Goal: Task Accomplishment & Management: Use online tool/utility

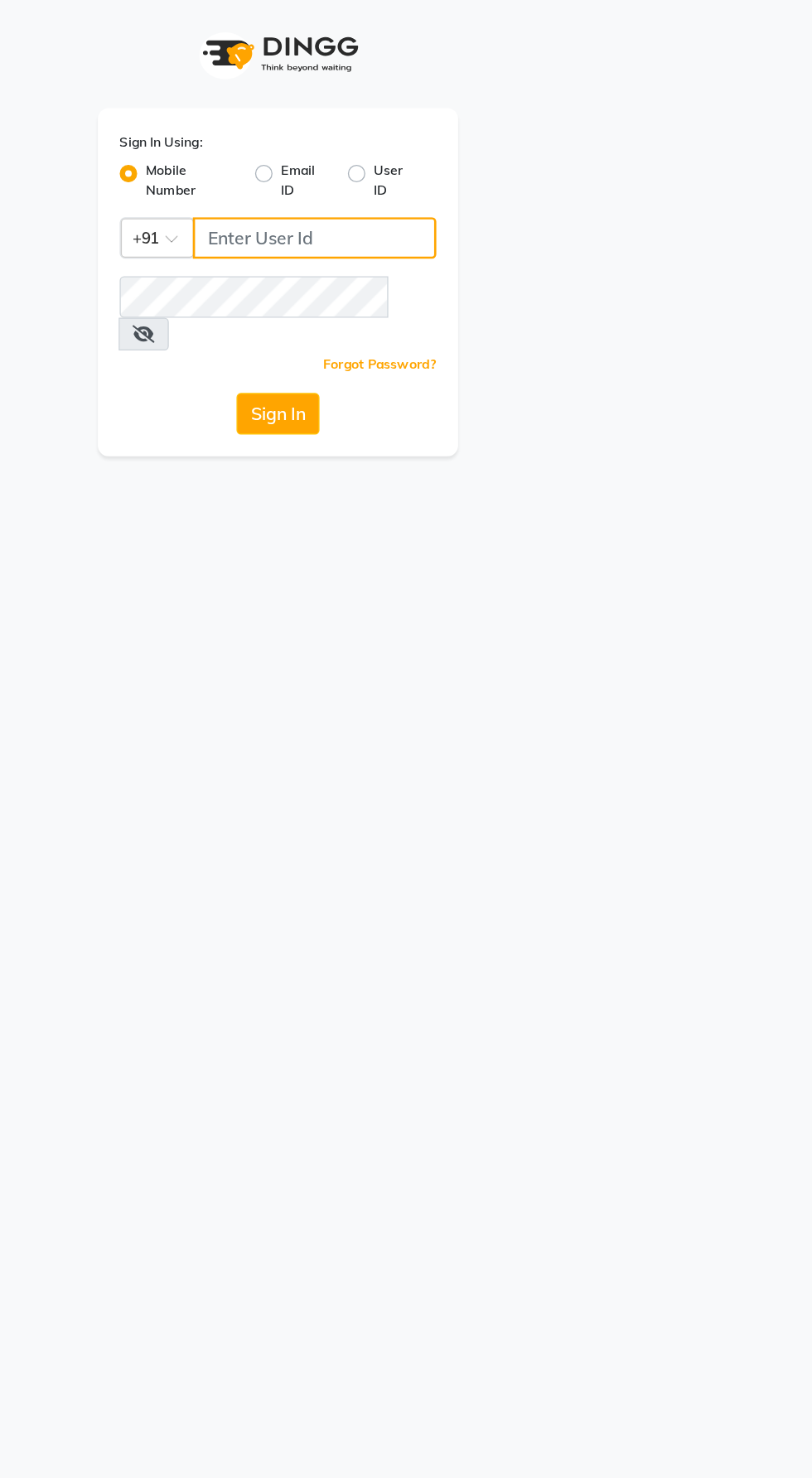
click at [412, 188] on input "Username" at bounding box center [433, 180] width 184 height 31
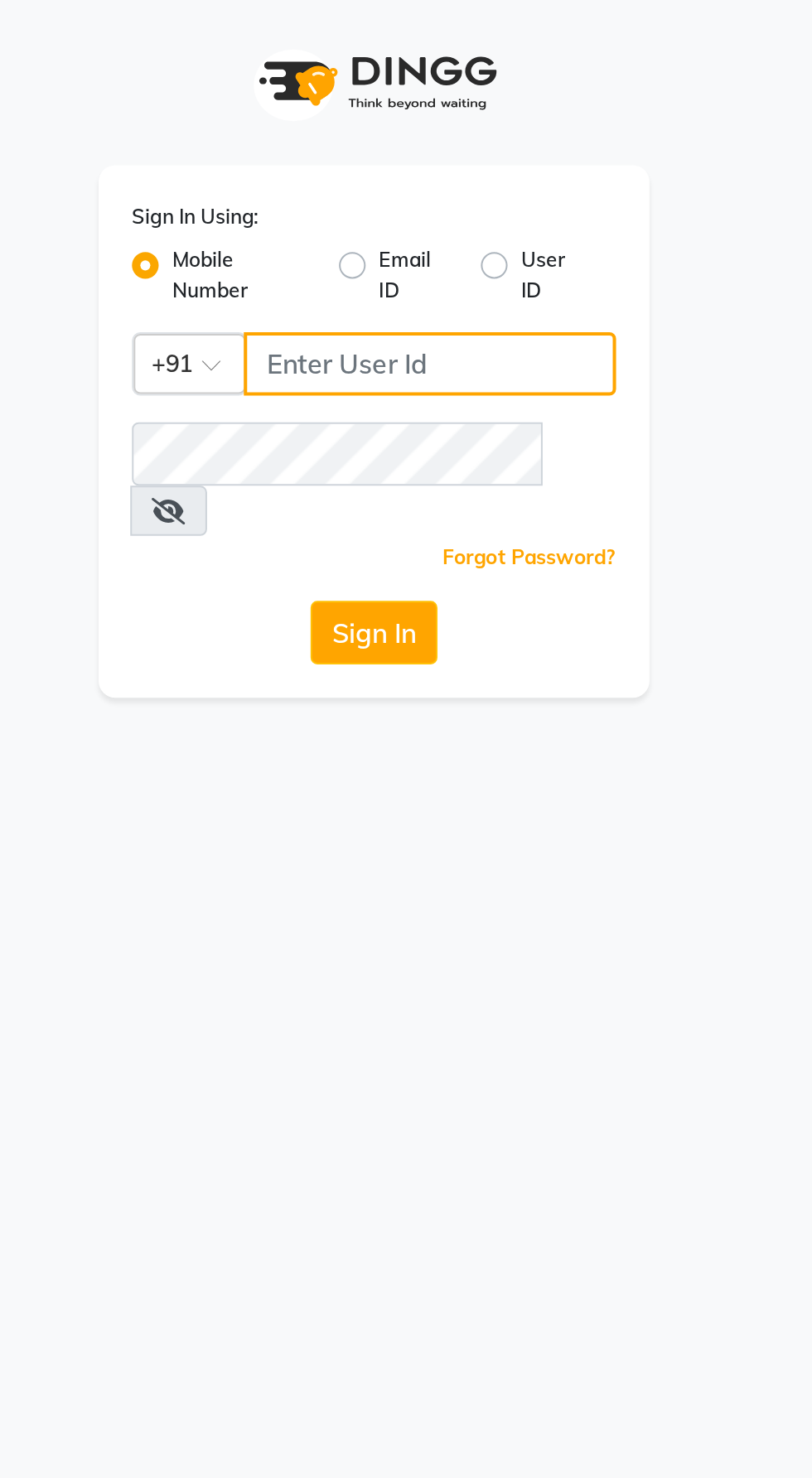
type input "9987786288"
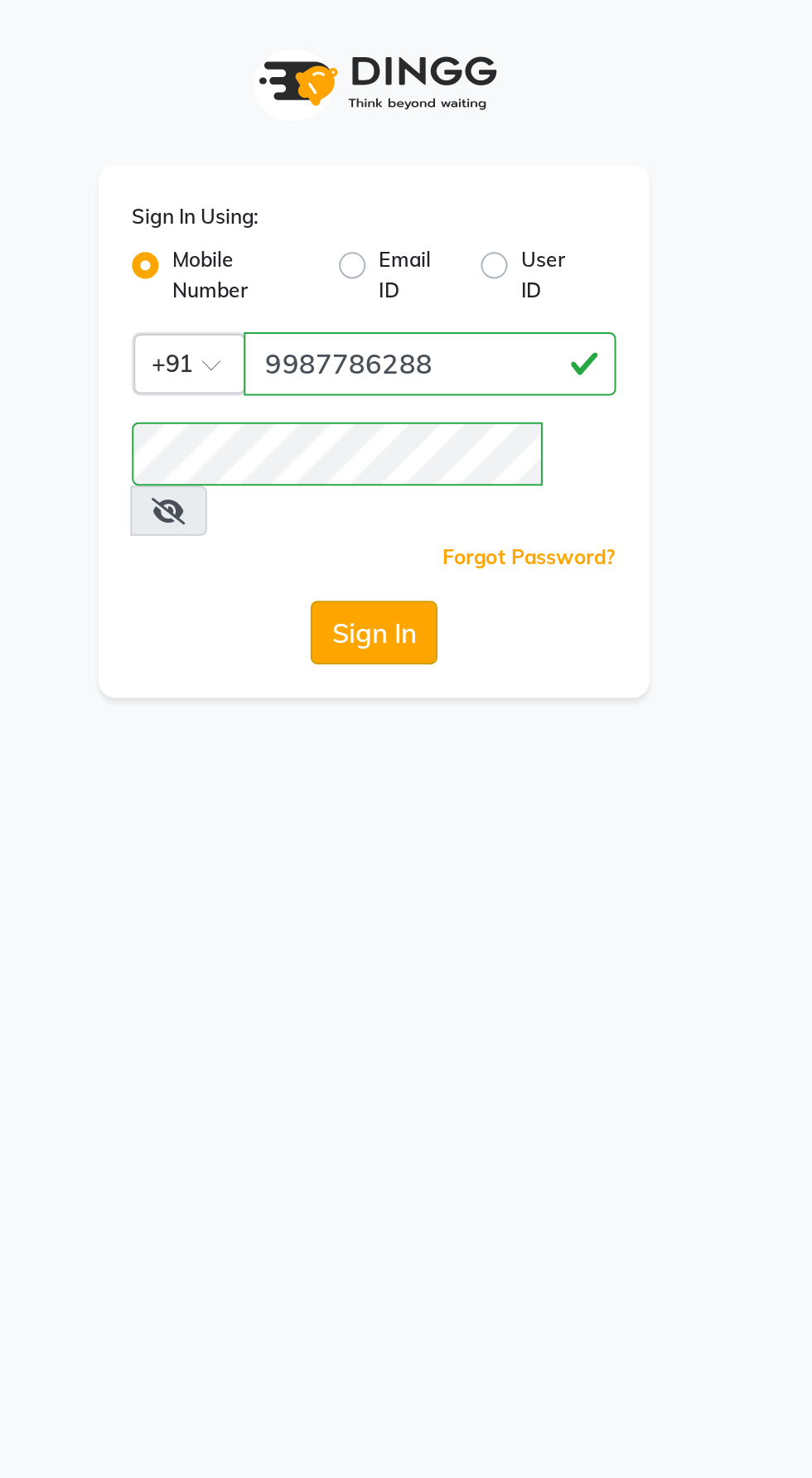
click at [395, 298] on button "Sign In" at bounding box center [406, 313] width 63 height 31
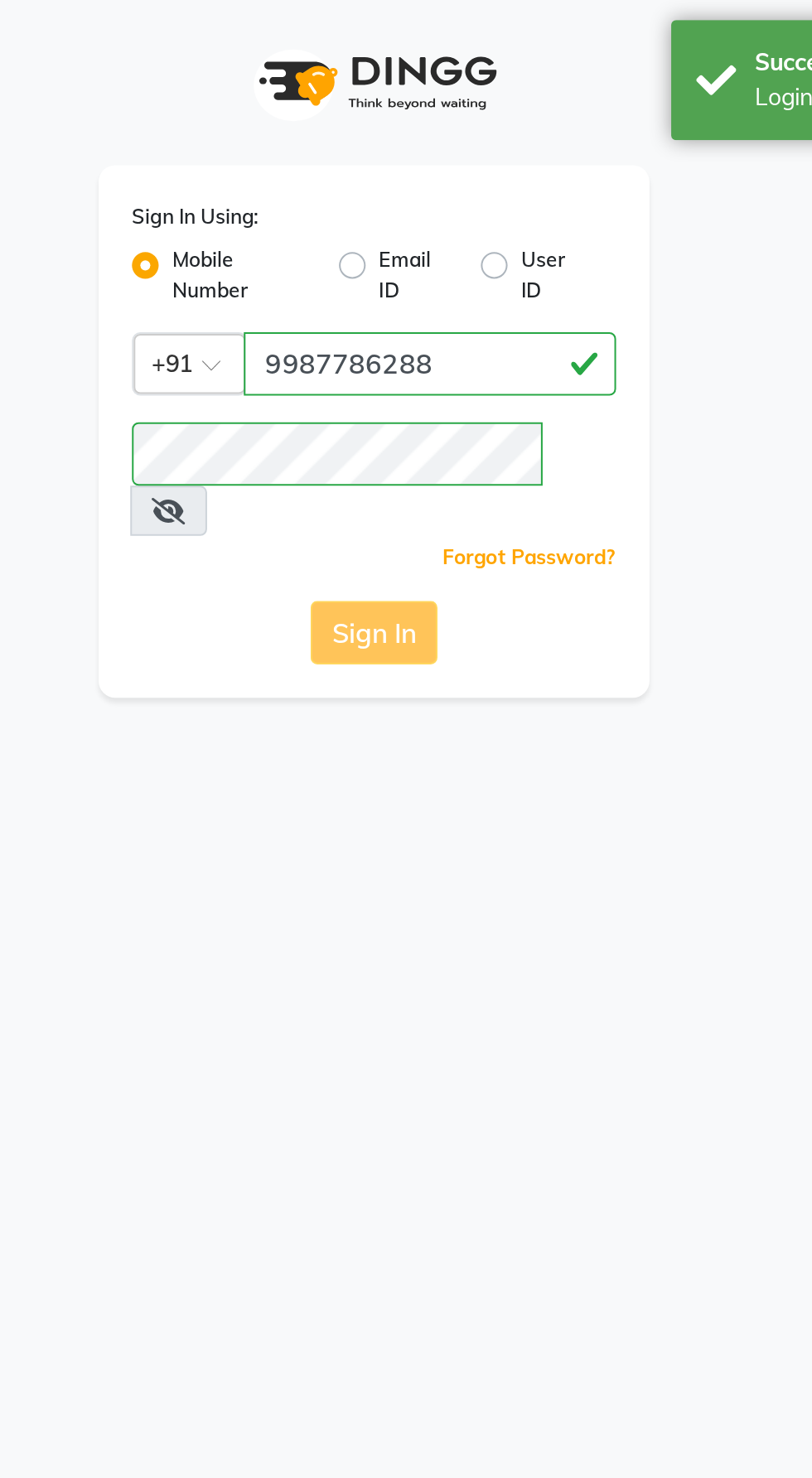
click at [417, 298] on button "Sign In" at bounding box center [406, 313] width 63 height 31
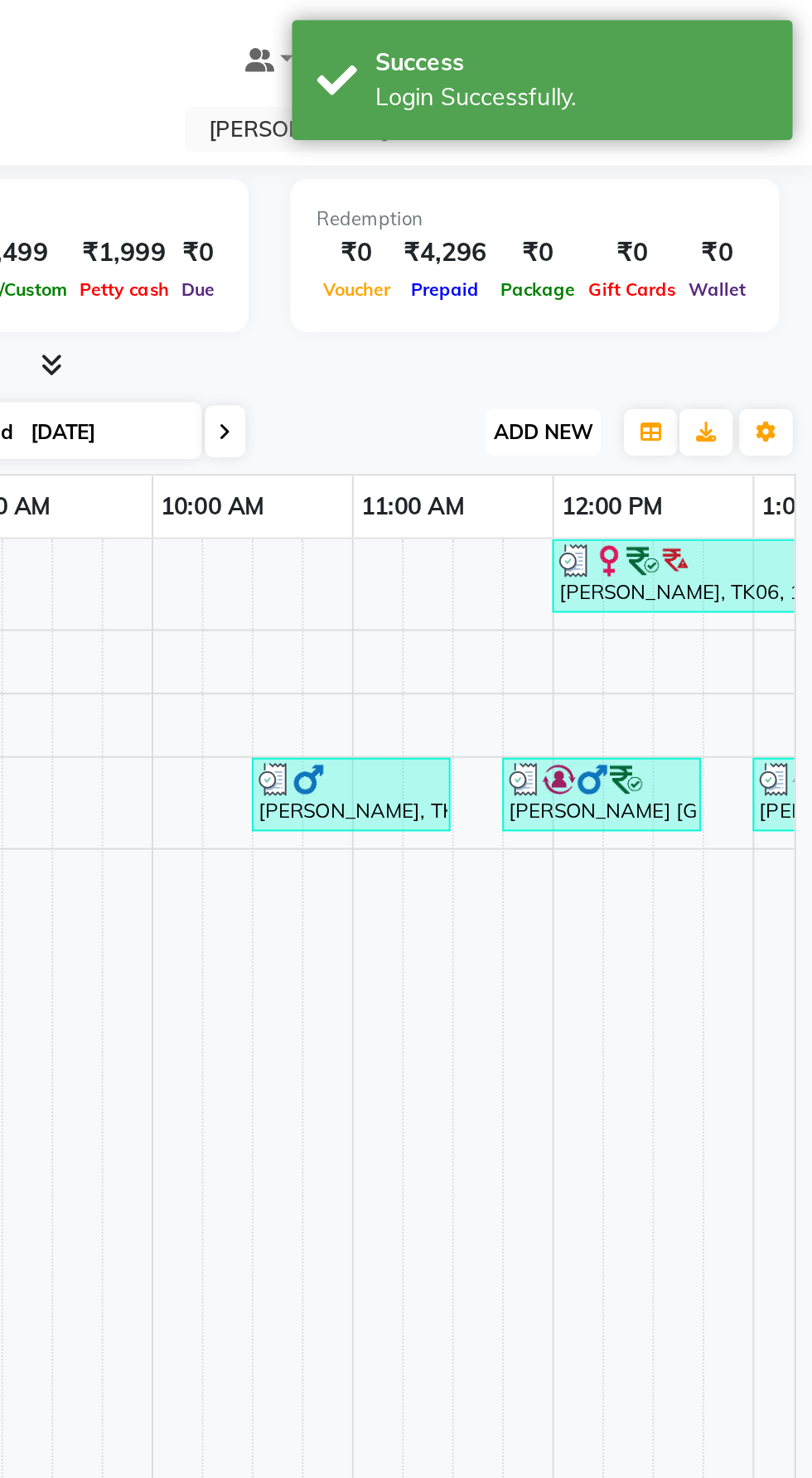
click at [681, 213] on span "ADD NEW" at bounding box center [678, 214] width 49 height 12
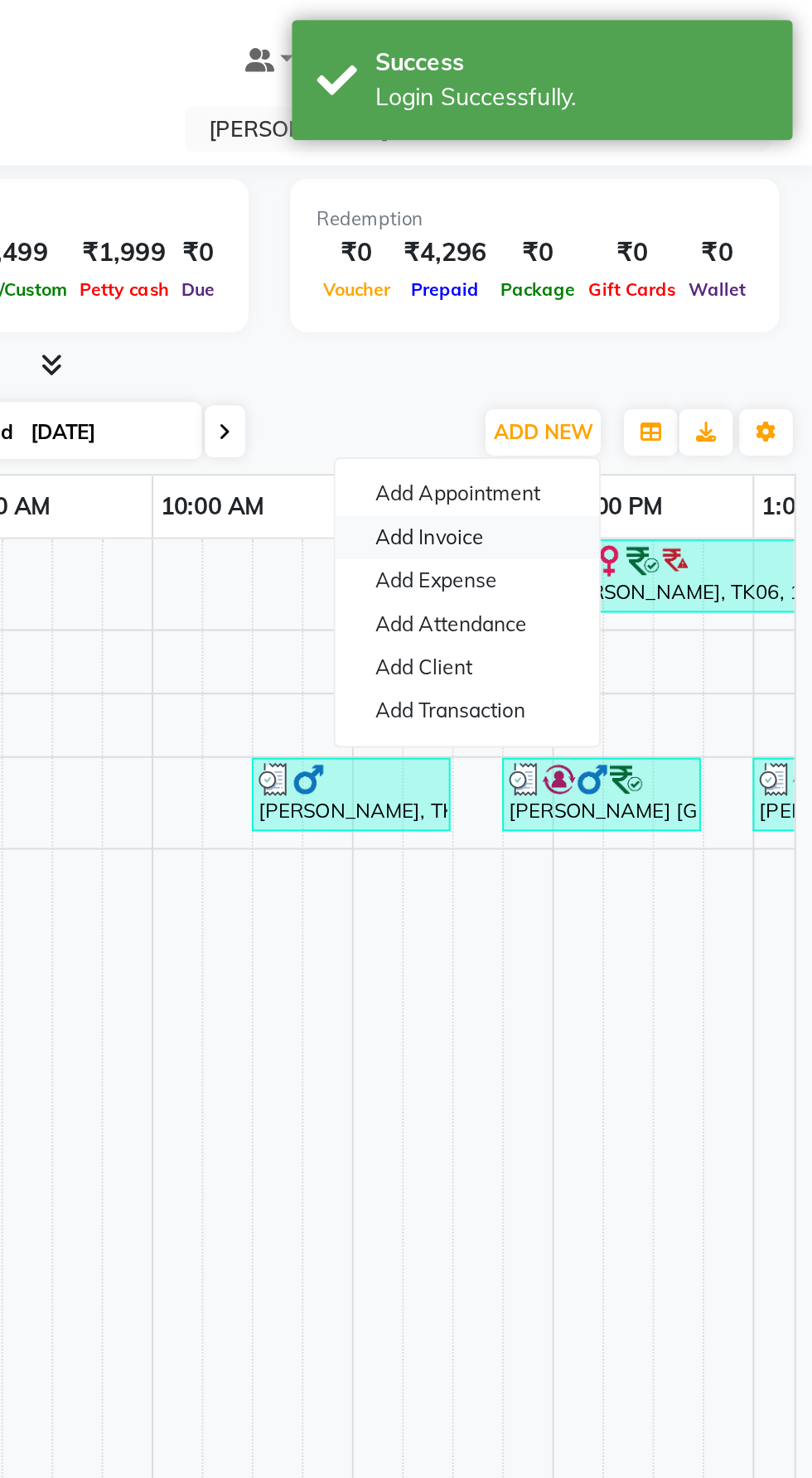
click at [656, 261] on link "Add Invoice" at bounding box center [640, 267] width 130 height 22
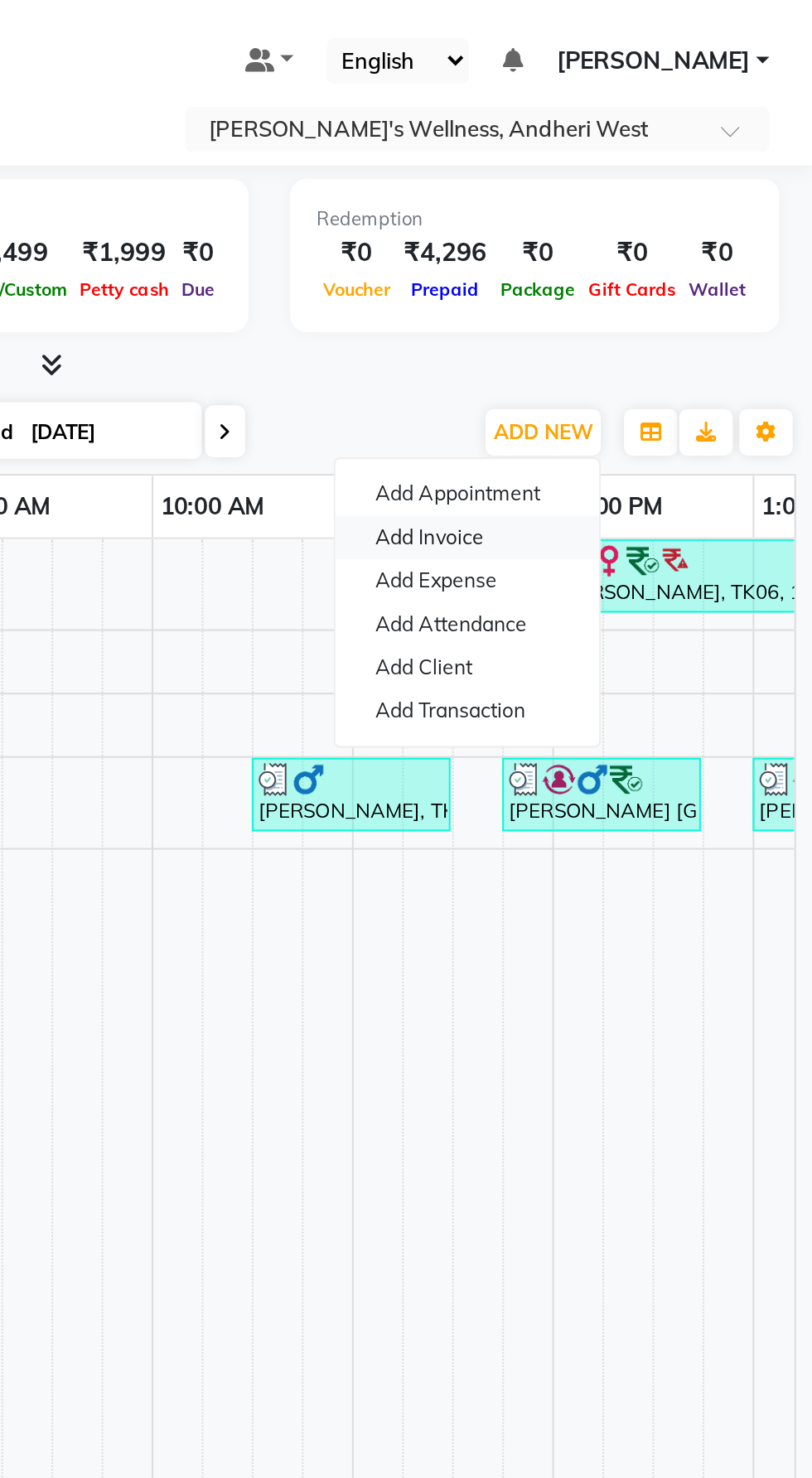
select select "7384"
select select "service"
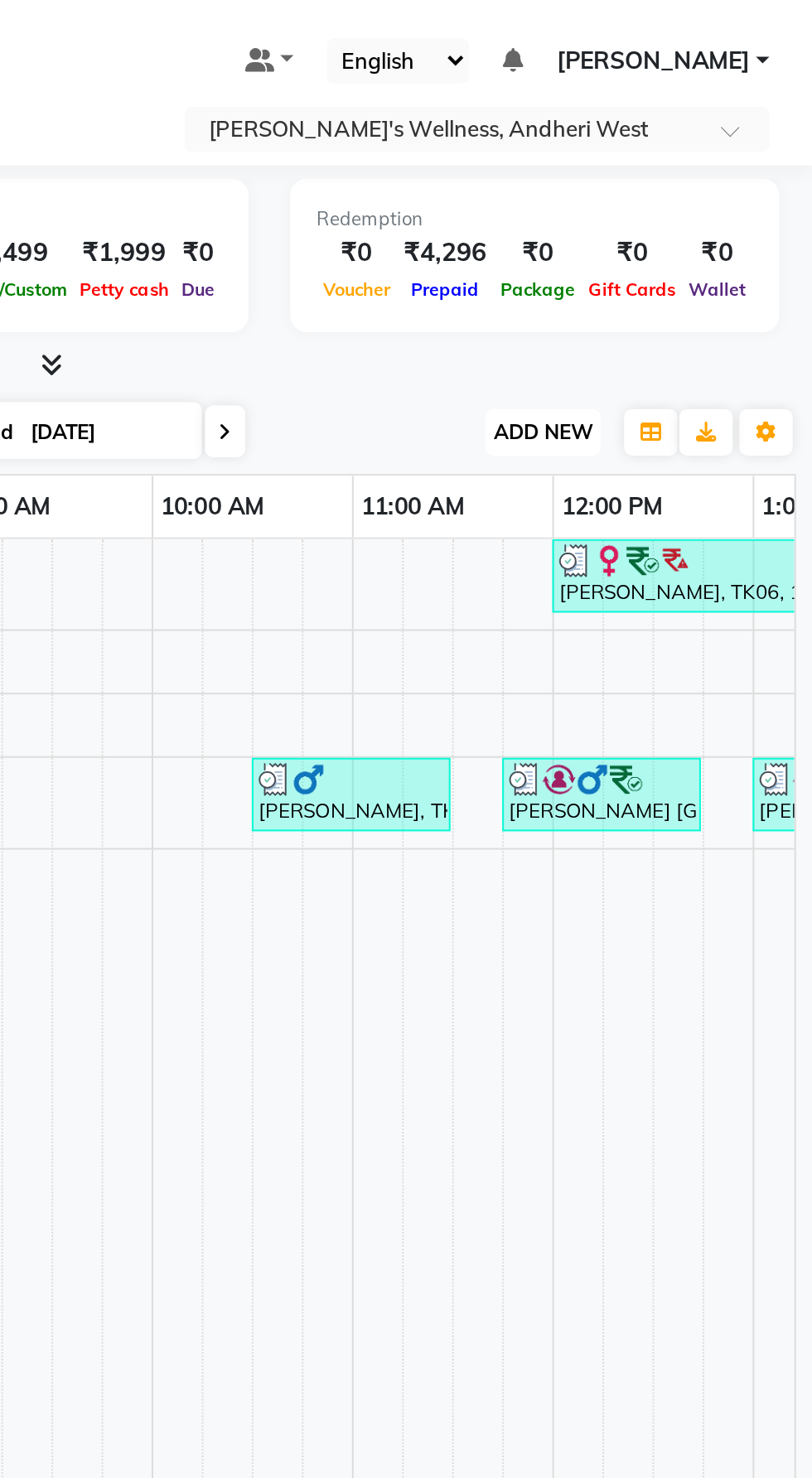
click at [691, 212] on span "ADD NEW" at bounding box center [678, 214] width 49 height 12
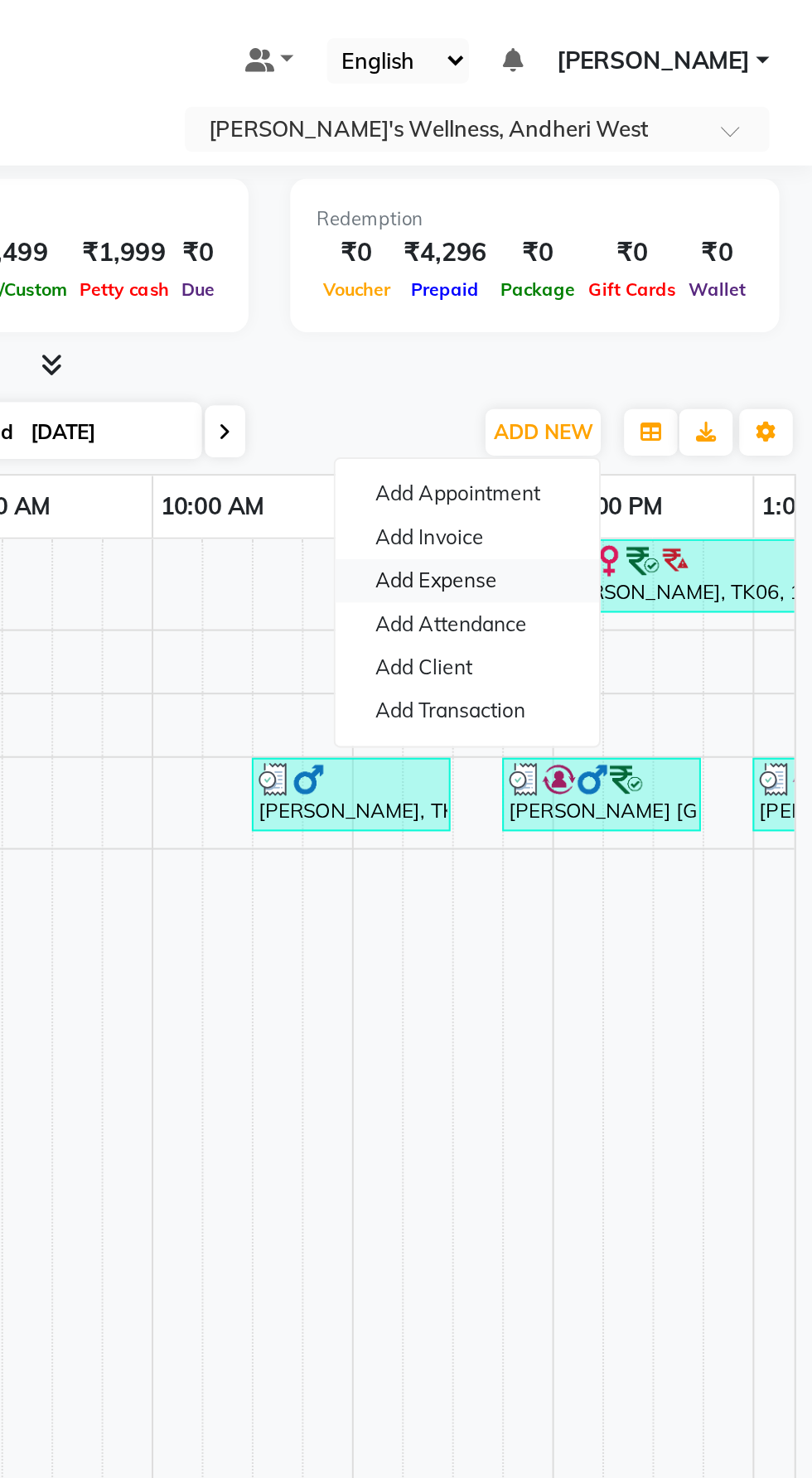
click at [651, 288] on link "Add Expense" at bounding box center [640, 288] width 130 height 22
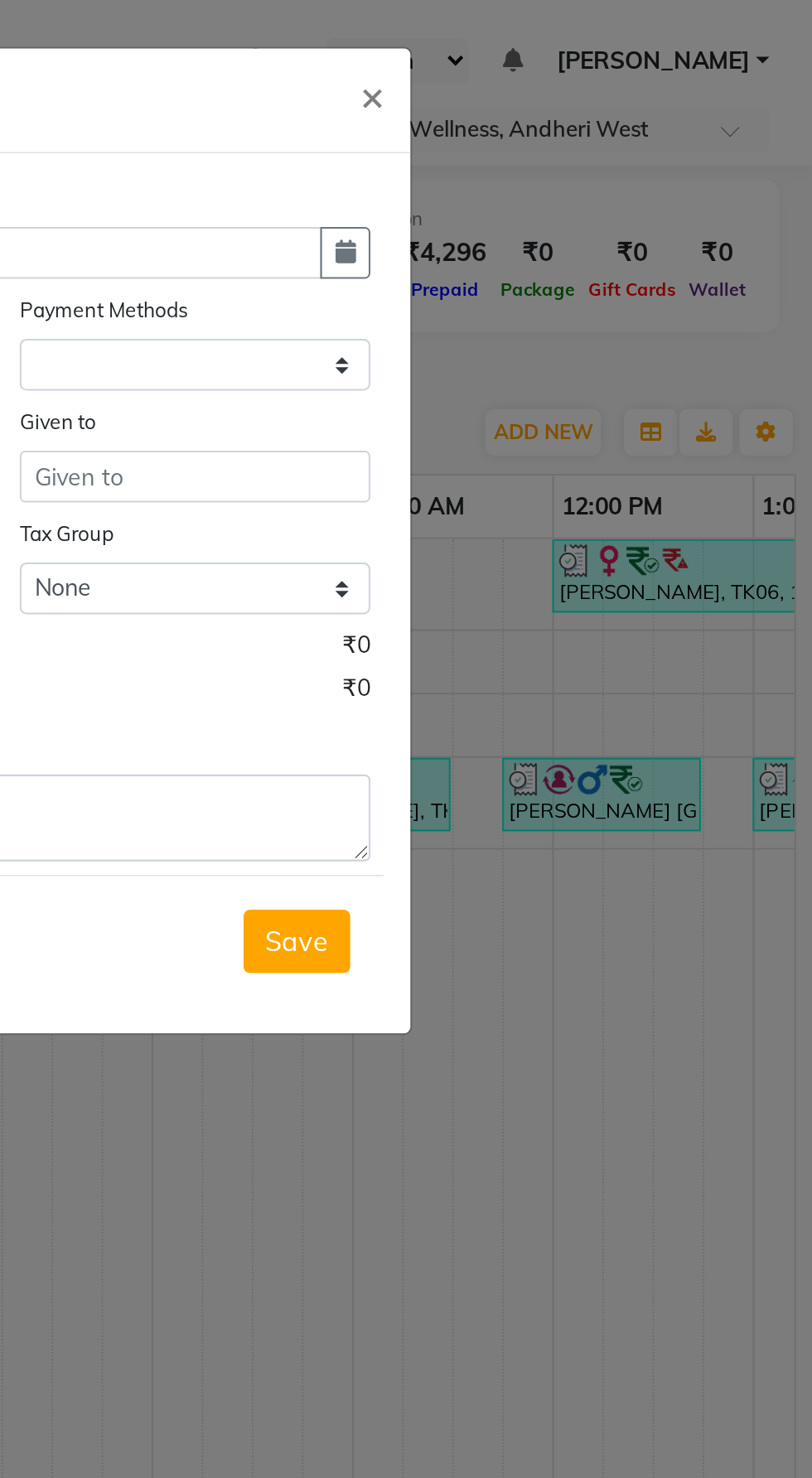
select select "1"
select select "6488"
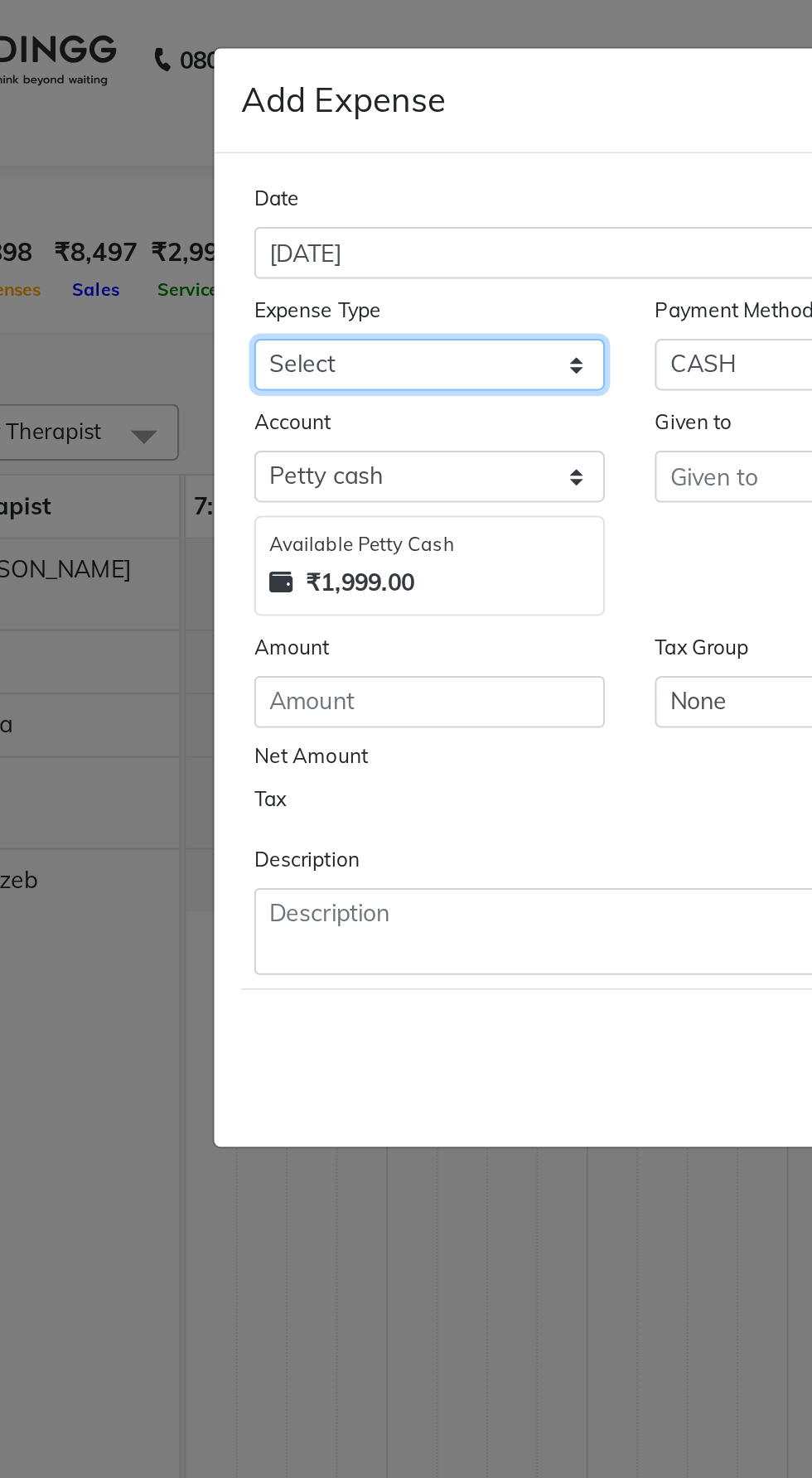
click at [354, 184] on select "Select Advance Salary Bank charges Car maintenance Cash transfer to bank Cash t…" at bounding box center [306, 181] width 174 height 26
click at [385, 179] on select "Select Advance Salary Bank charges Car maintenance Cash transfer to bank Cash t…" at bounding box center [306, 181] width 174 height 26
select select "10"
click at [219, 168] on select "Select Advance Salary Bank charges Car maintenance Cash transfer to bank Cash t…" at bounding box center [306, 181] width 174 height 26
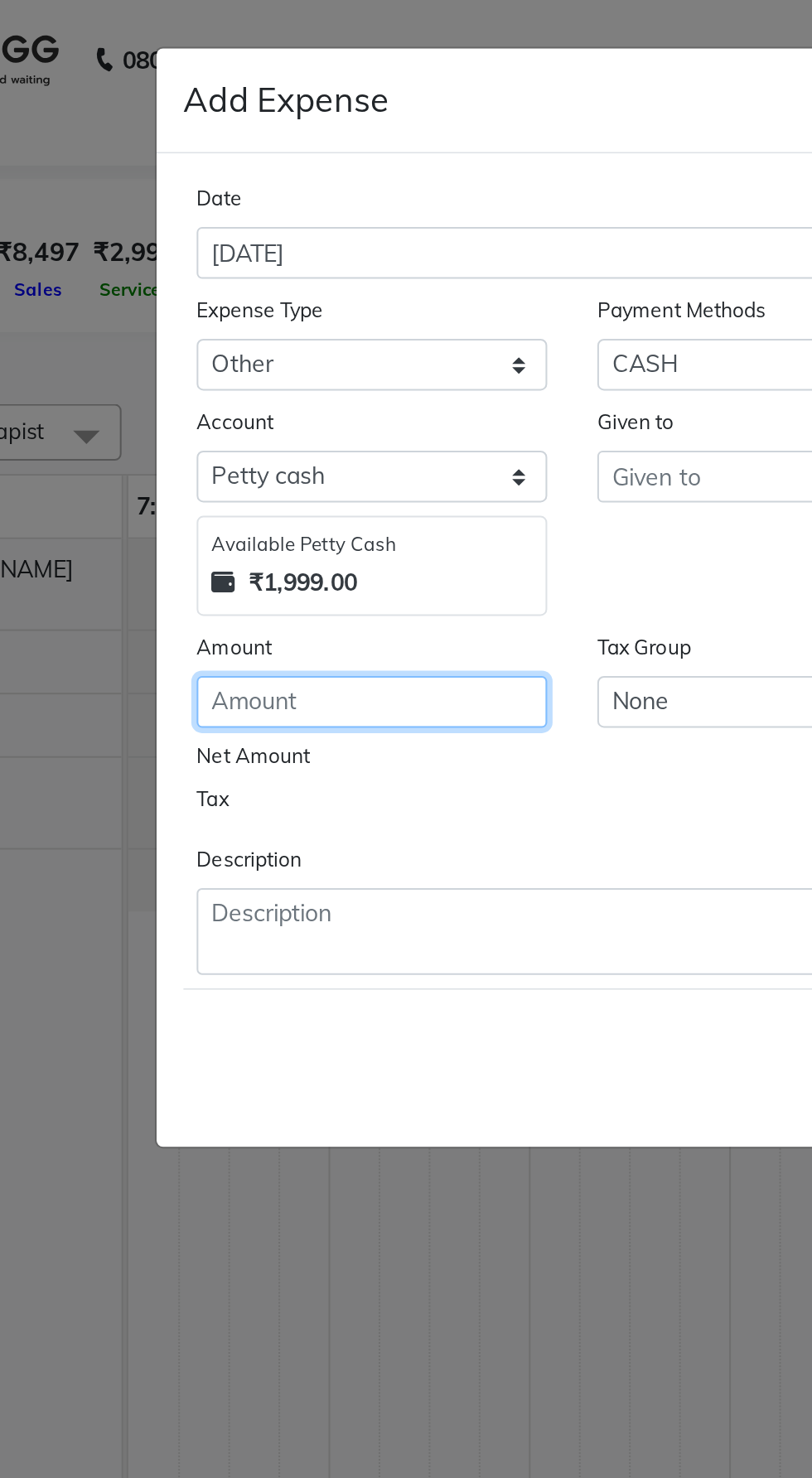
click at [357, 352] on input "number" at bounding box center [306, 348] width 174 height 26
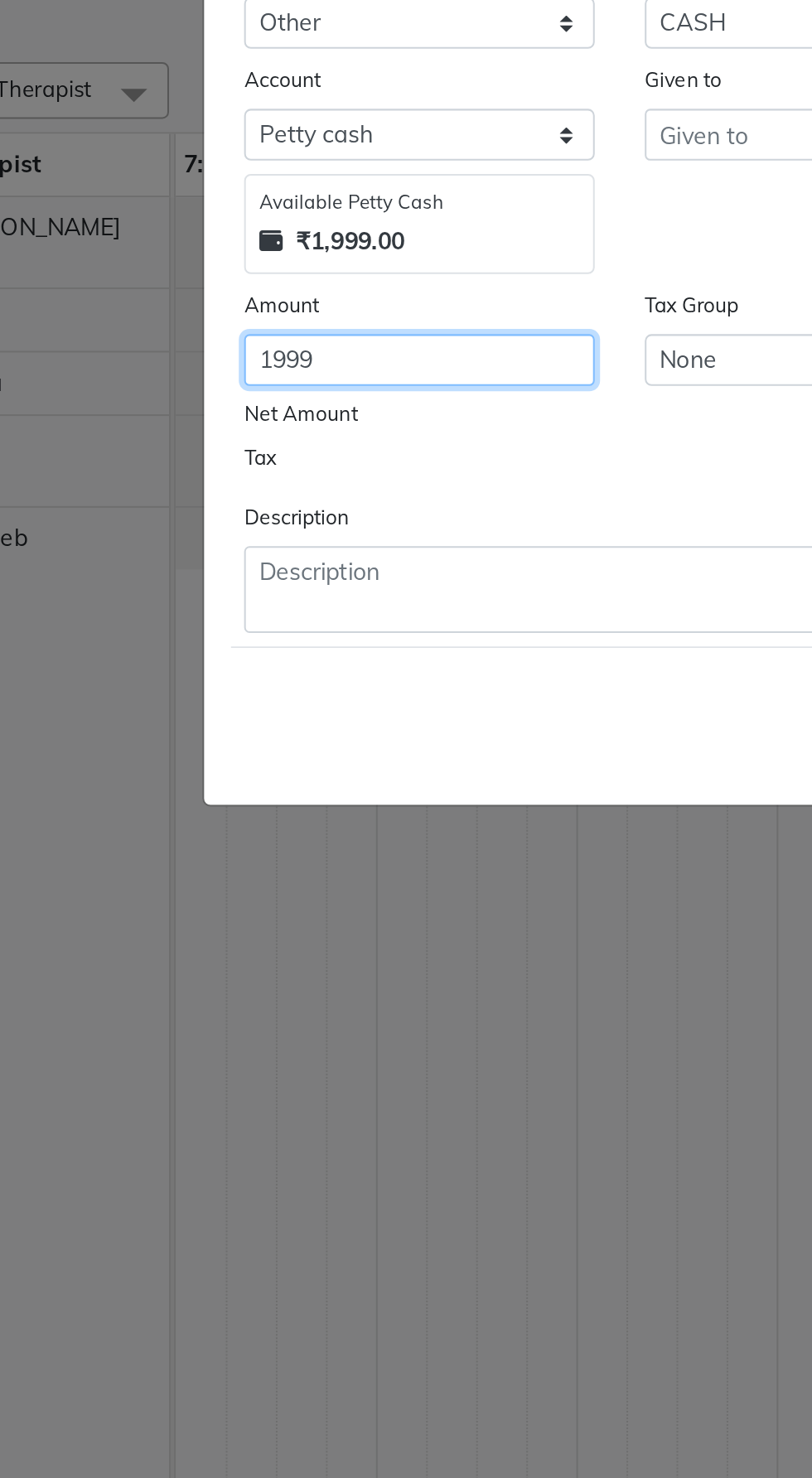
type input "1999"
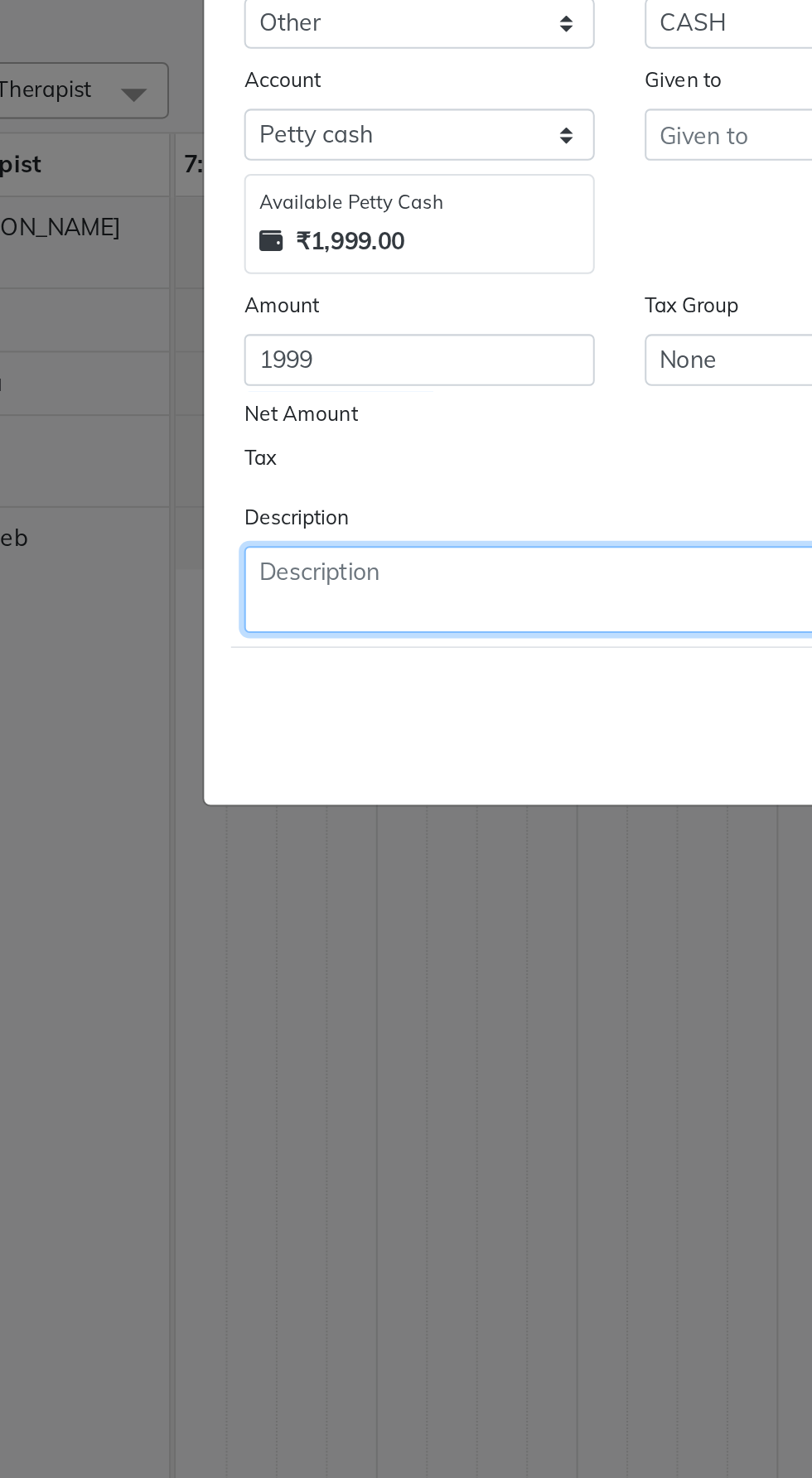
click at [240, 460] on textarea at bounding box center [406, 462] width 372 height 43
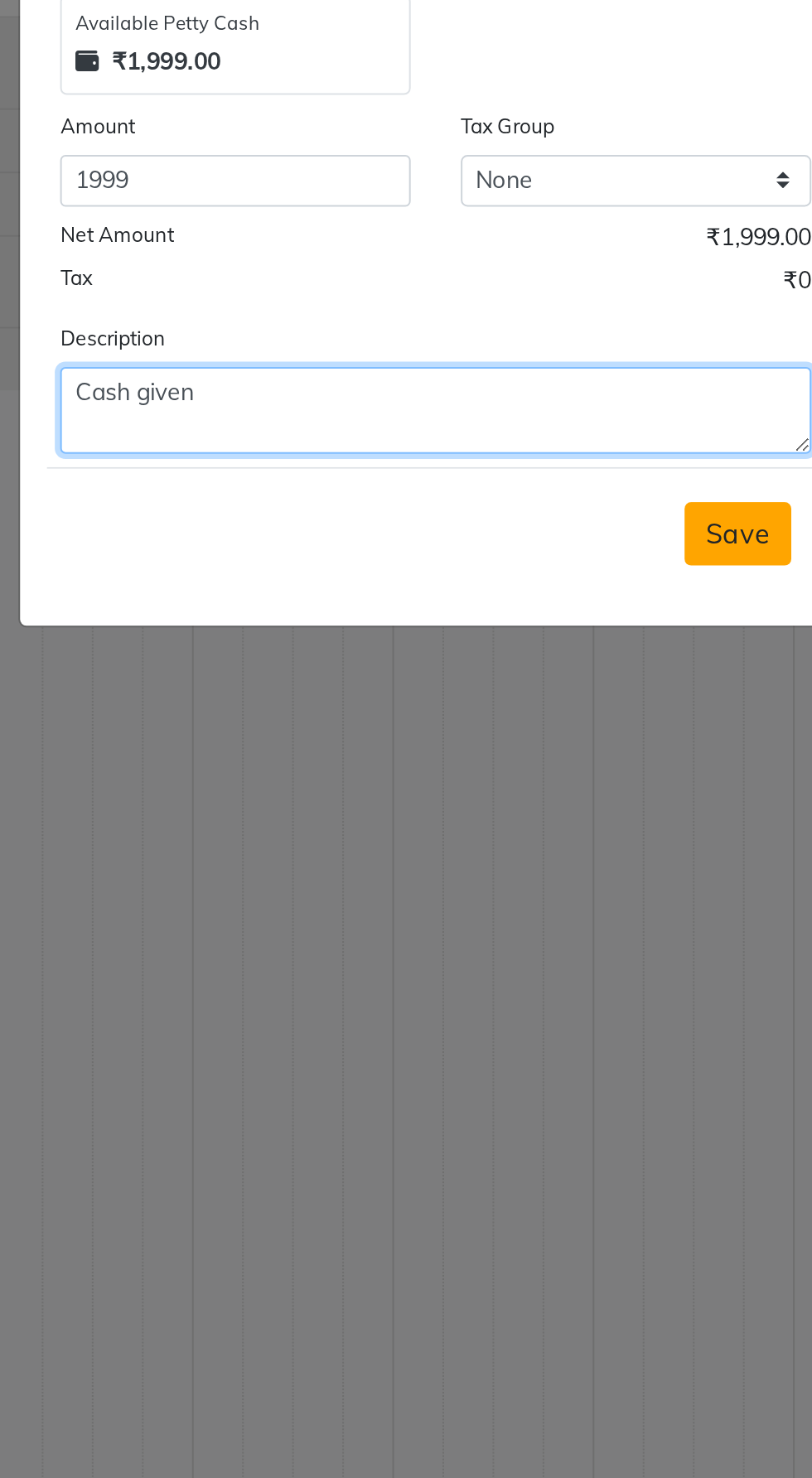
type textarea "Cash given"
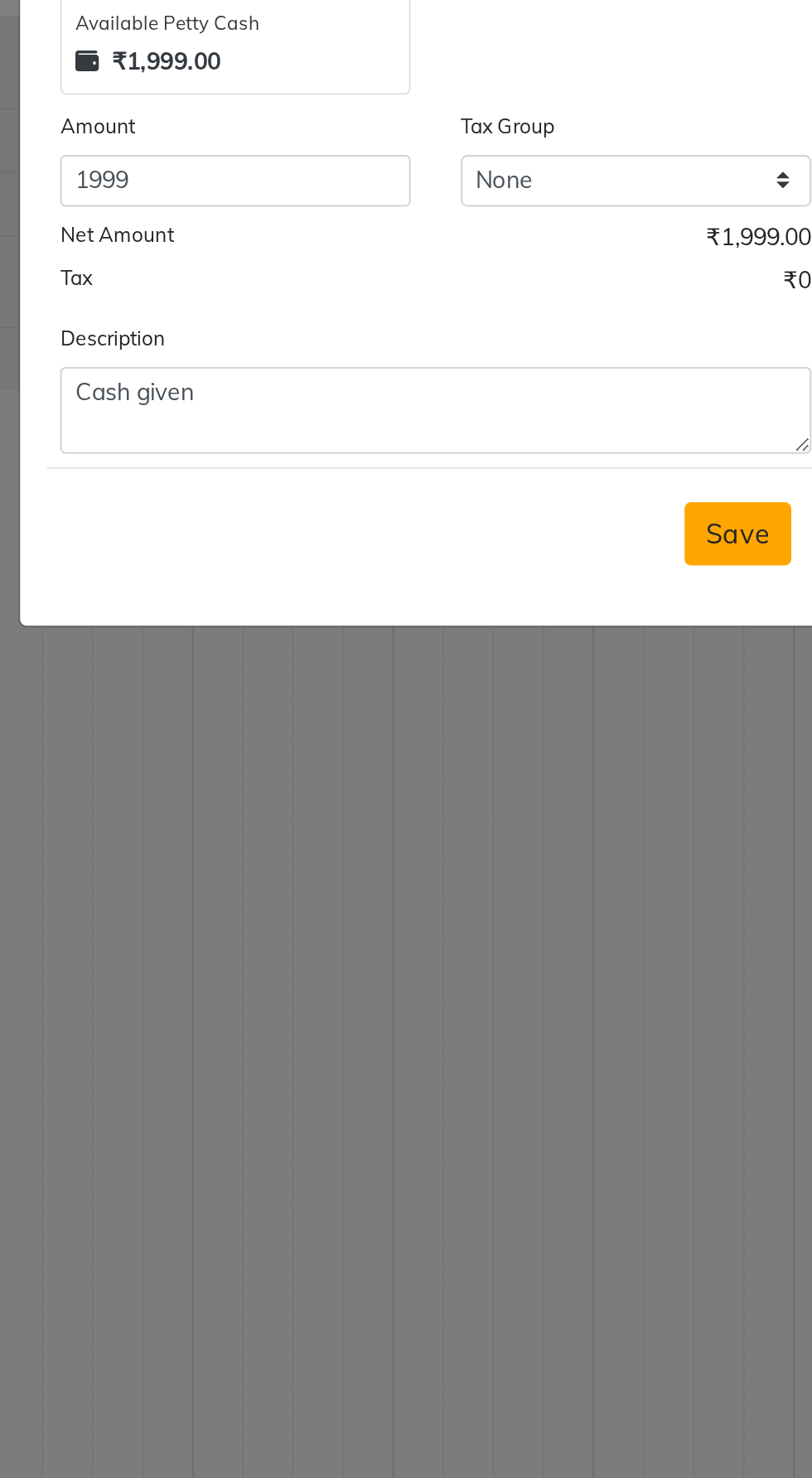
click at [562, 533] on button "Save" at bounding box center [556, 523] width 53 height 31
click at [572, 524] on button "Save" at bounding box center [556, 523] width 53 height 31
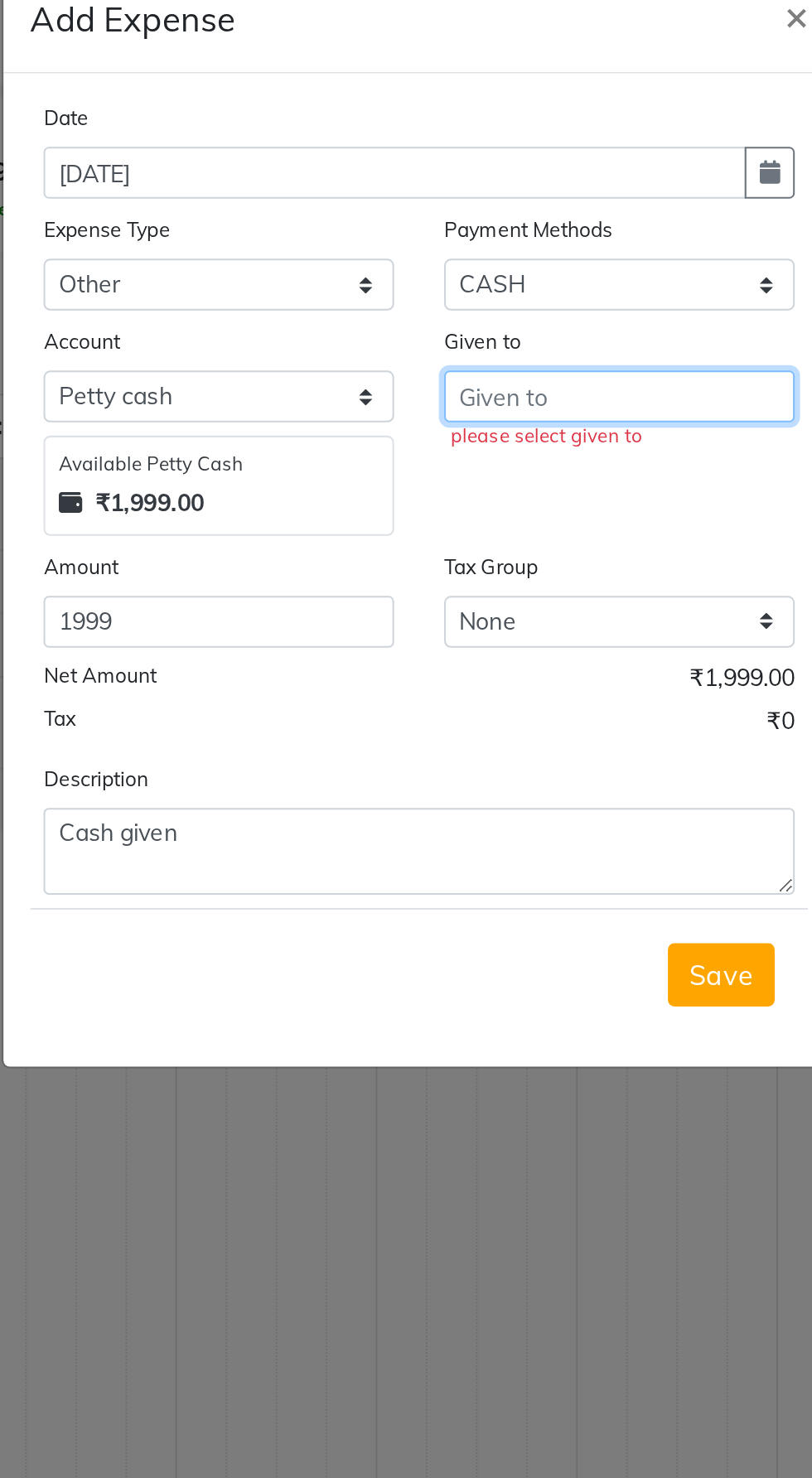
click at [563, 240] on input "text" at bounding box center [506, 236] width 174 height 26
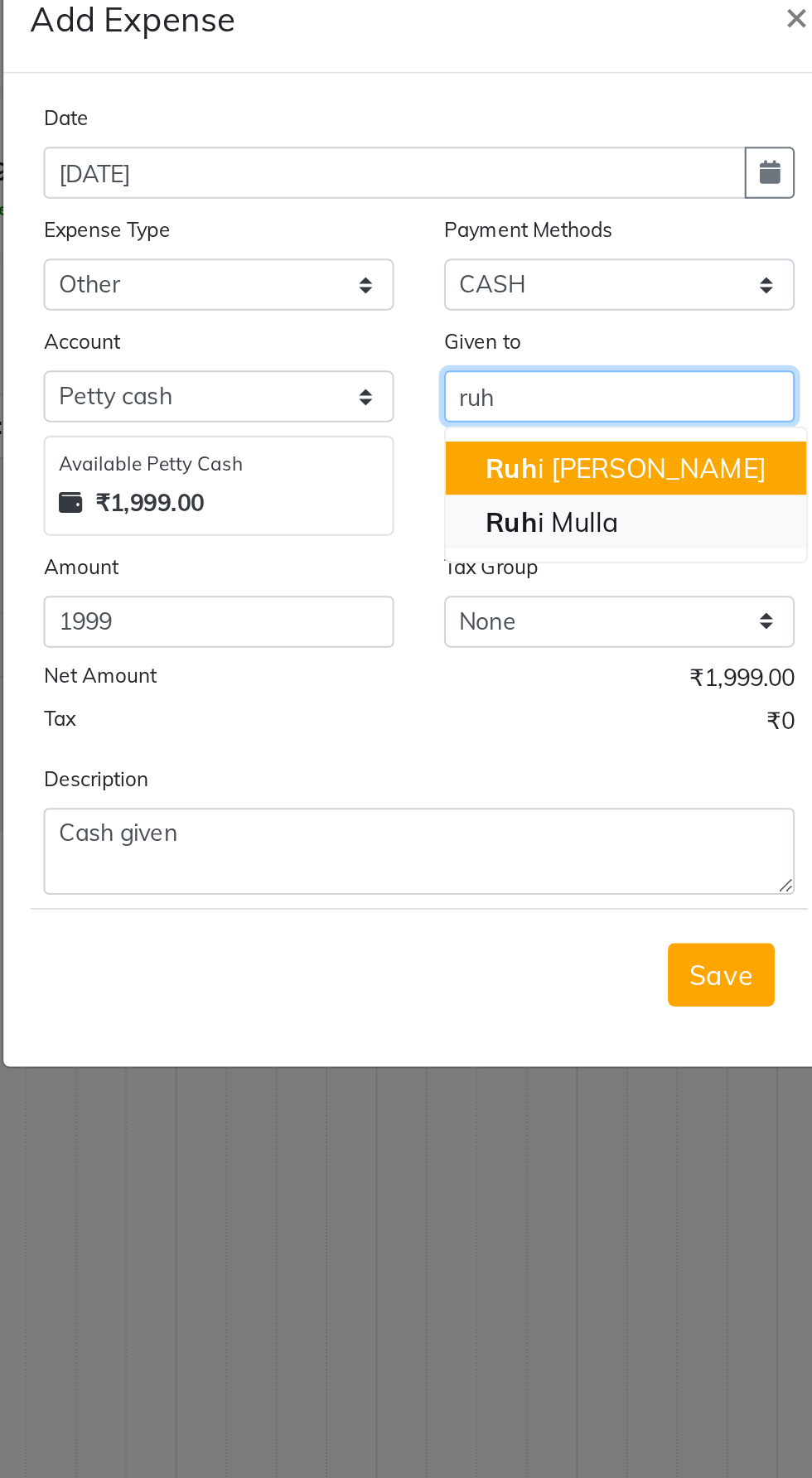
click at [513, 302] on button "Ruh i Mulla" at bounding box center [508, 299] width 179 height 26
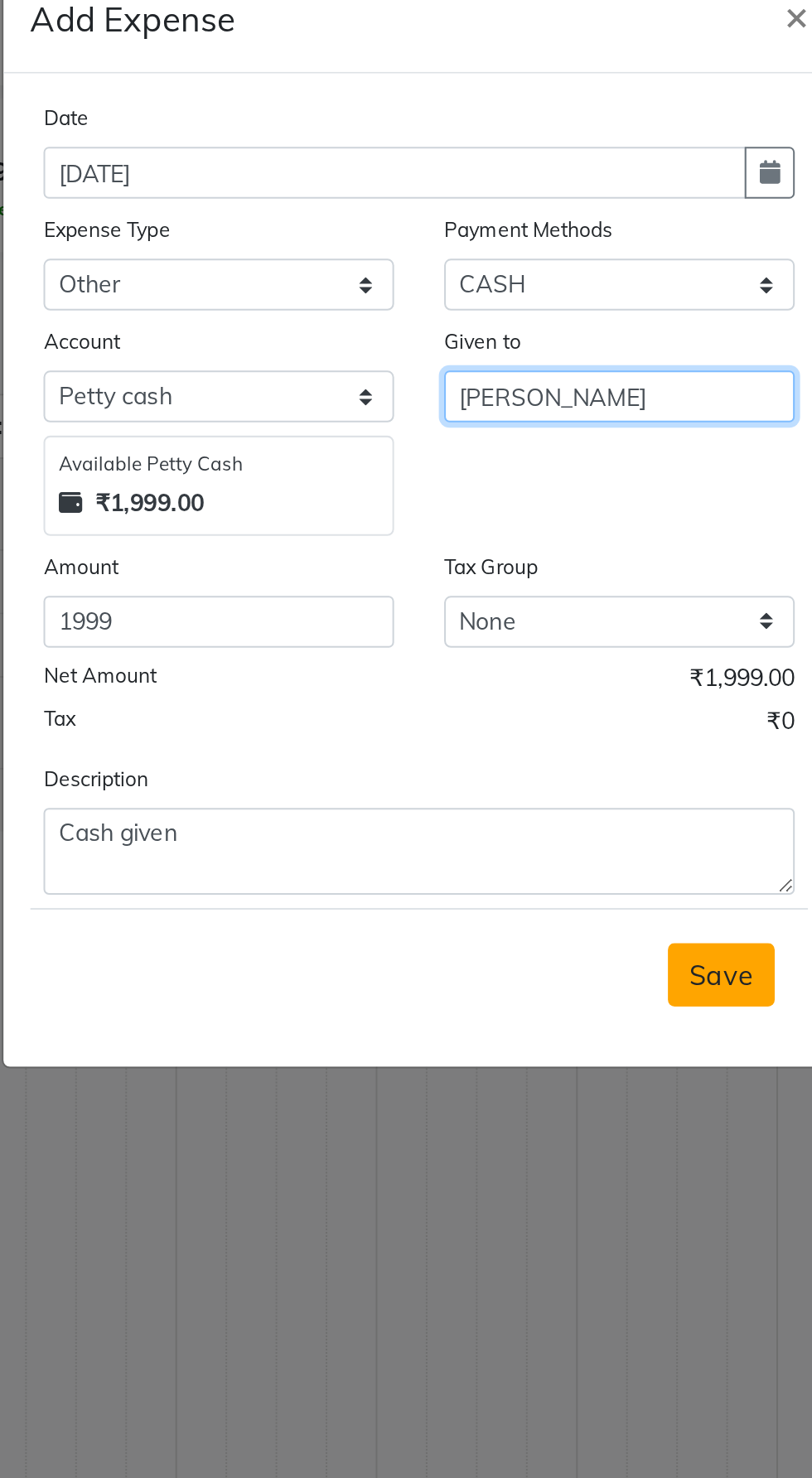
type input "[PERSON_NAME]"
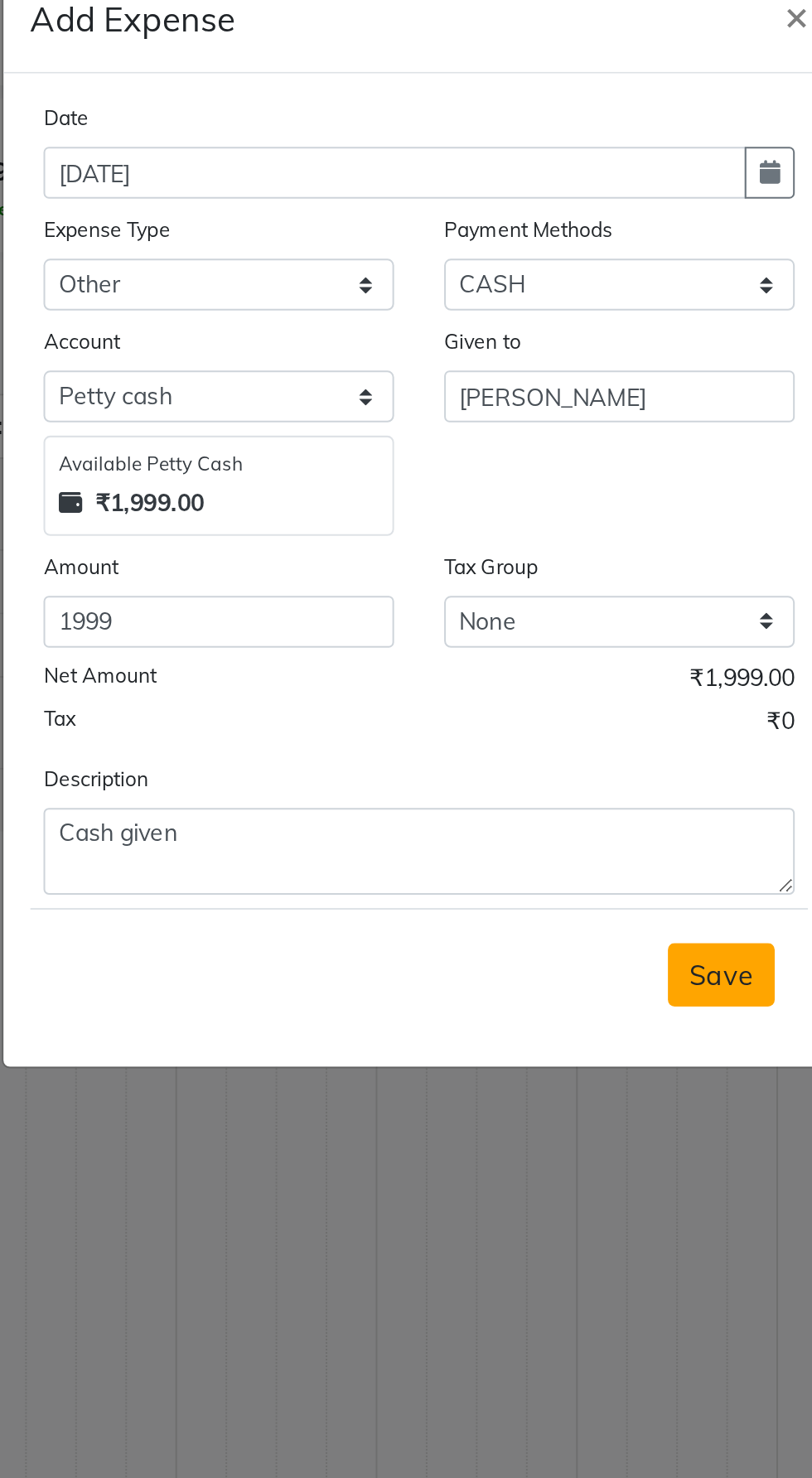
click at [562, 523] on span "Save" at bounding box center [555, 524] width 31 height 17
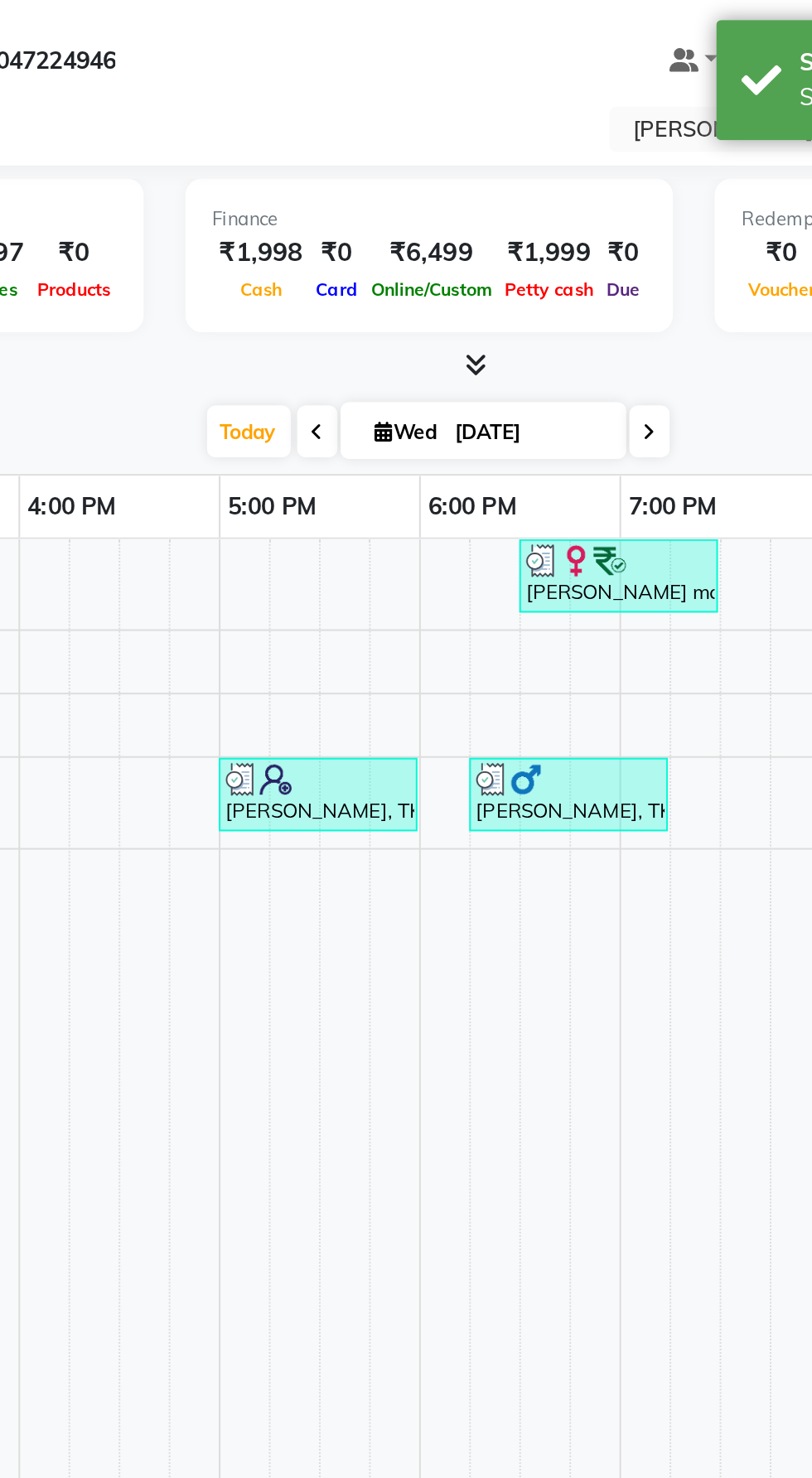
click at [520, 213] on icon at bounding box center [520, 215] width 7 height 10
type input "[DATE]"
